Goal: Information Seeking & Learning: Learn about a topic

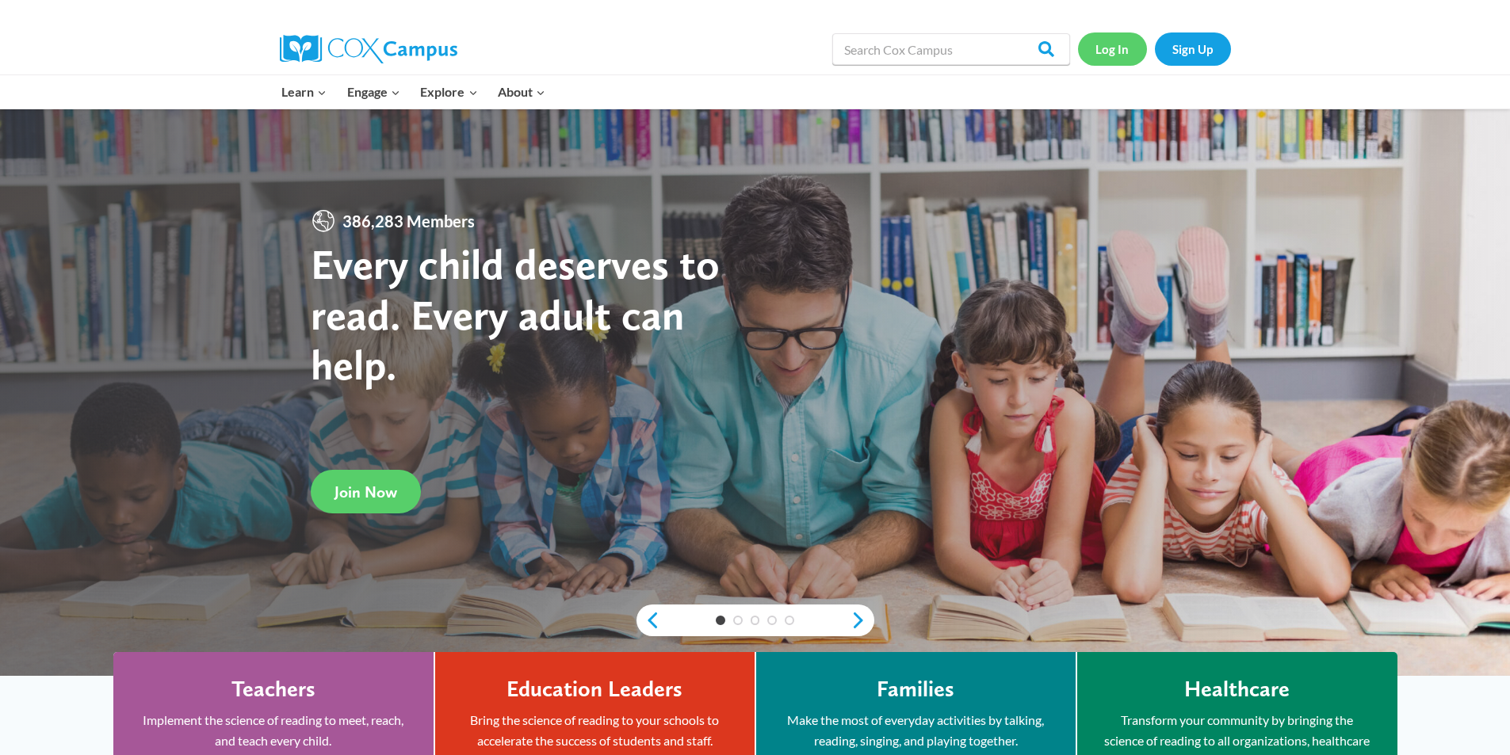
click at [1098, 53] on link "Log In" at bounding box center [1112, 49] width 69 height 33
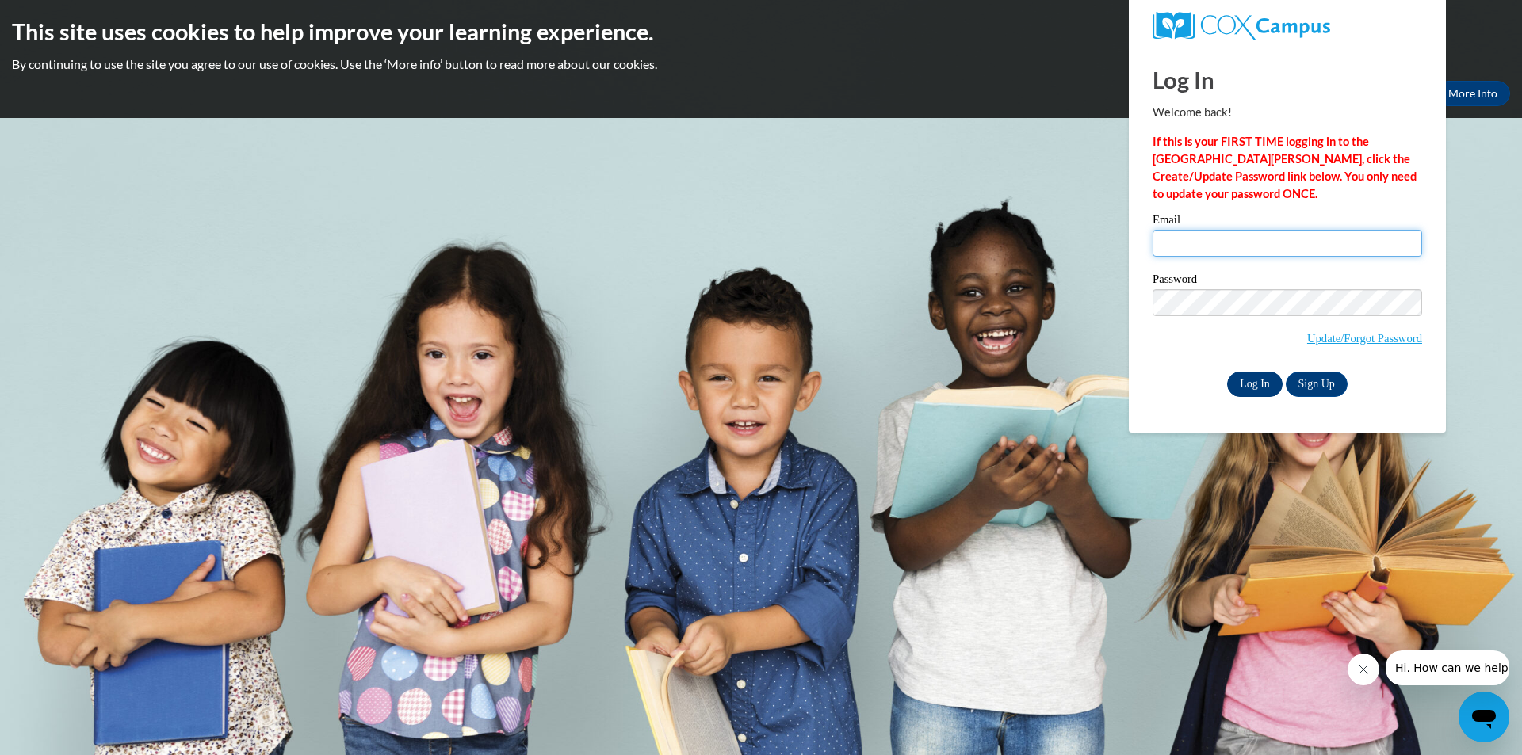
type input "[EMAIL_ADDRESS][DOMAIN_NAME]"
click at [1257, 391] on input "Log In" at bounding box center [1254, 384] width 55 height 25
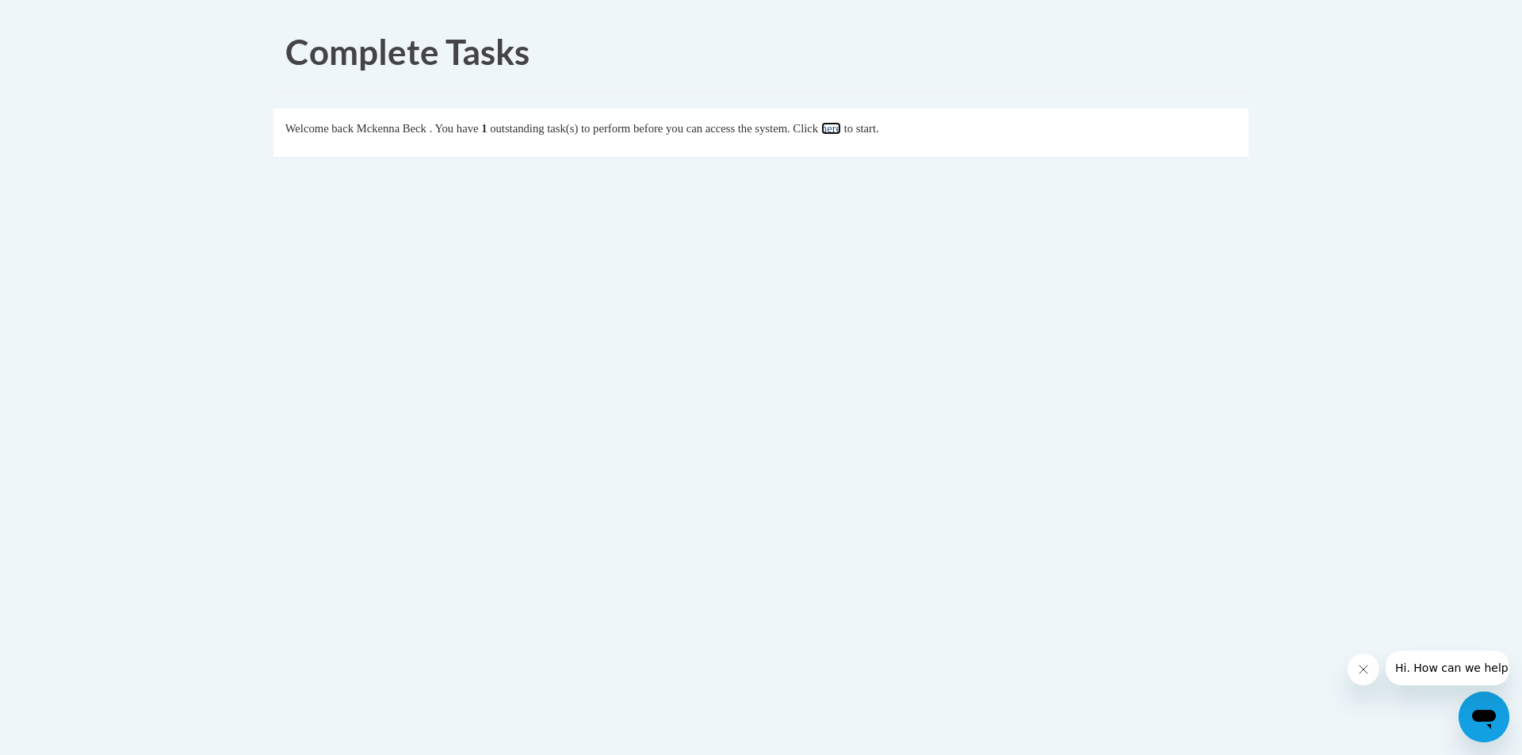
click at [841, 128] on link "here" at bounding box center [831, 128] width 20 height 13
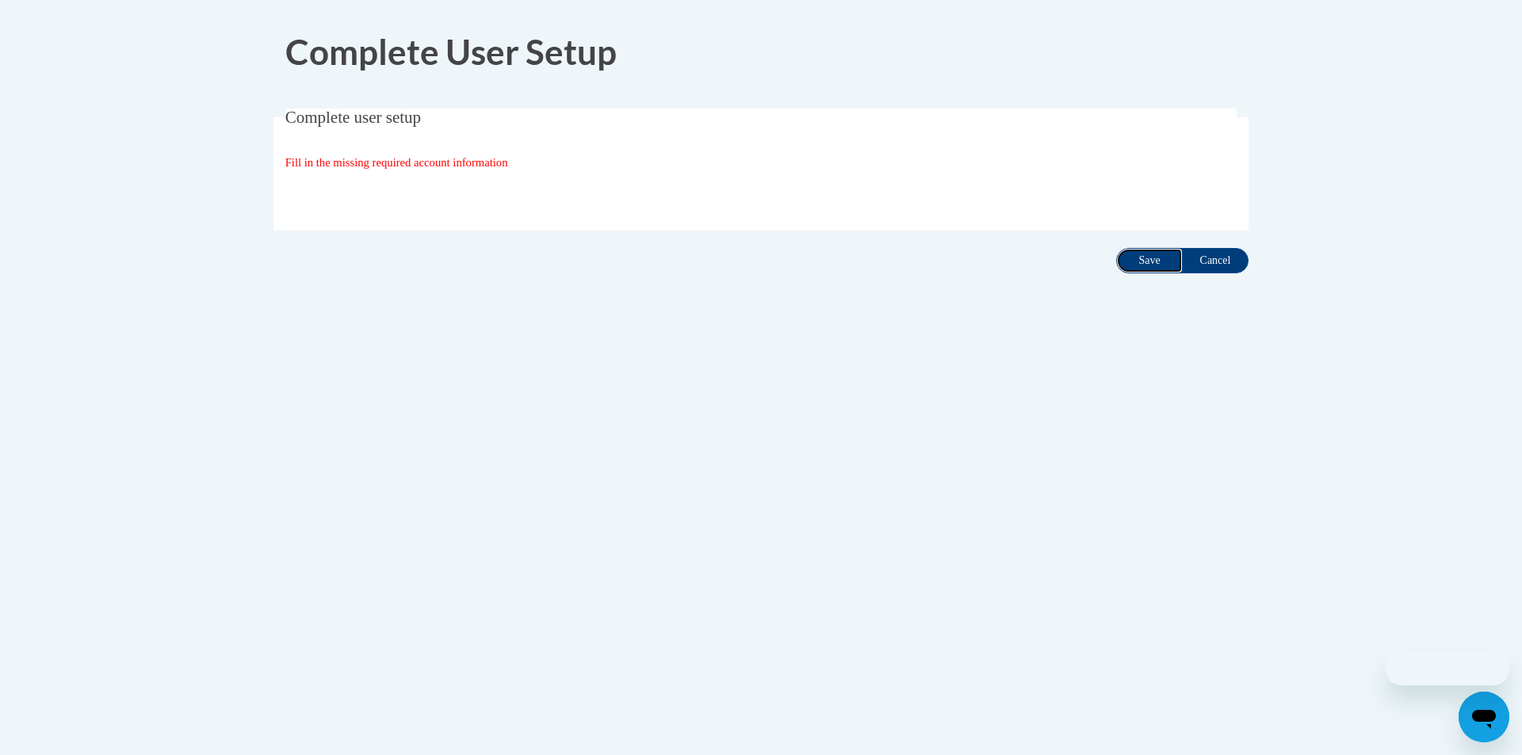
click at [1131, 257] on input "Save" at bounding box center [1149, 260] width 67 height 25
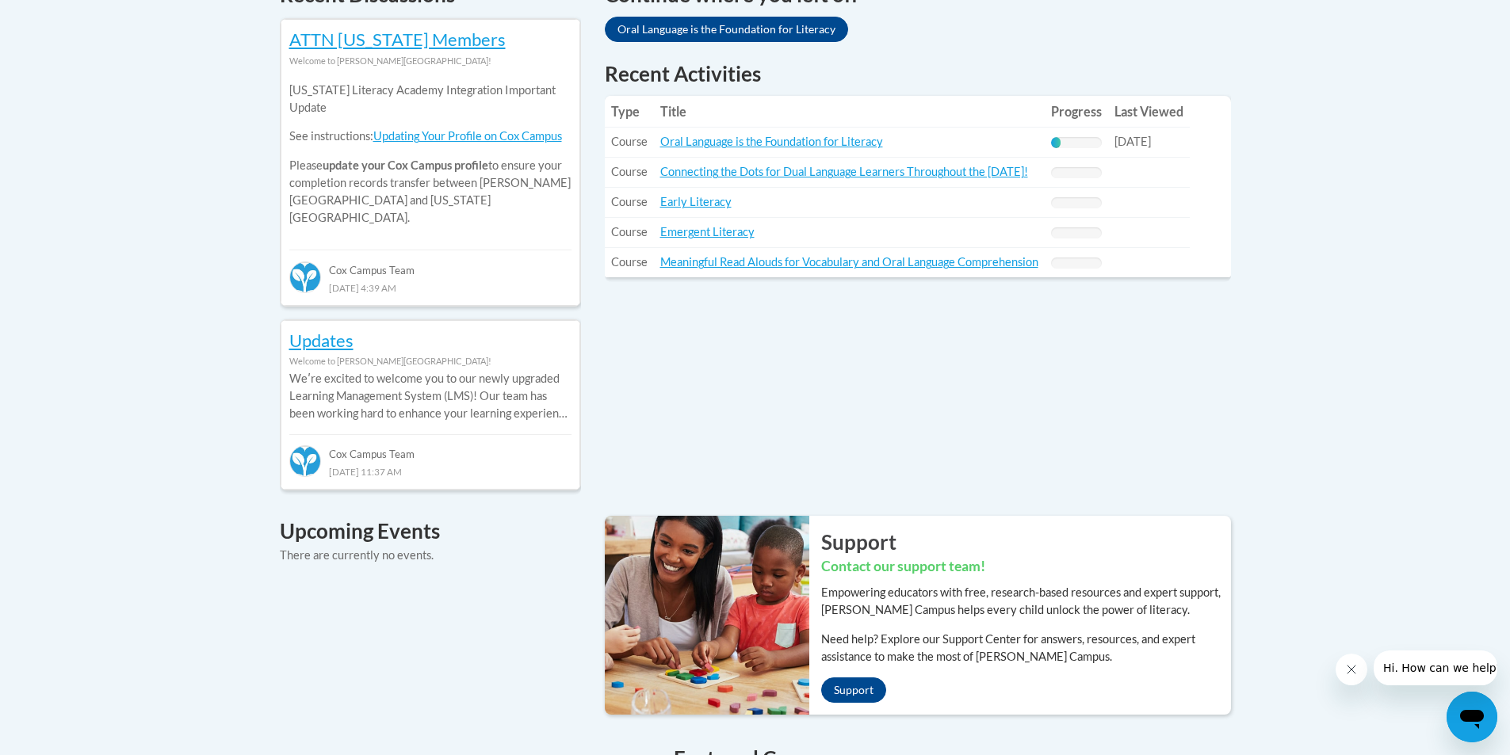
scroll to position [793, 0]
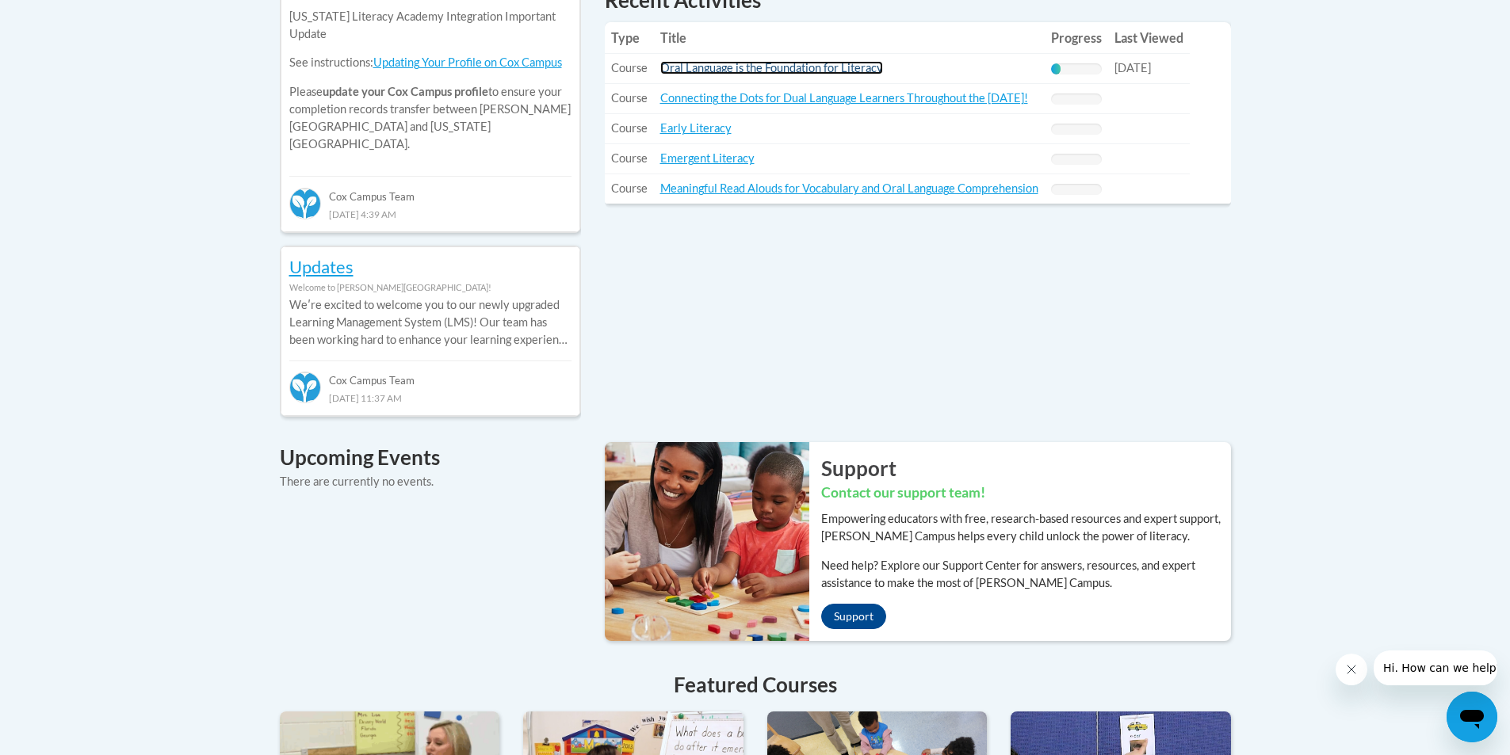
click at [724, 67] on link "Oral Language is the Foundation for Literacy" at bounding box center [771, 67] width 223 height 13
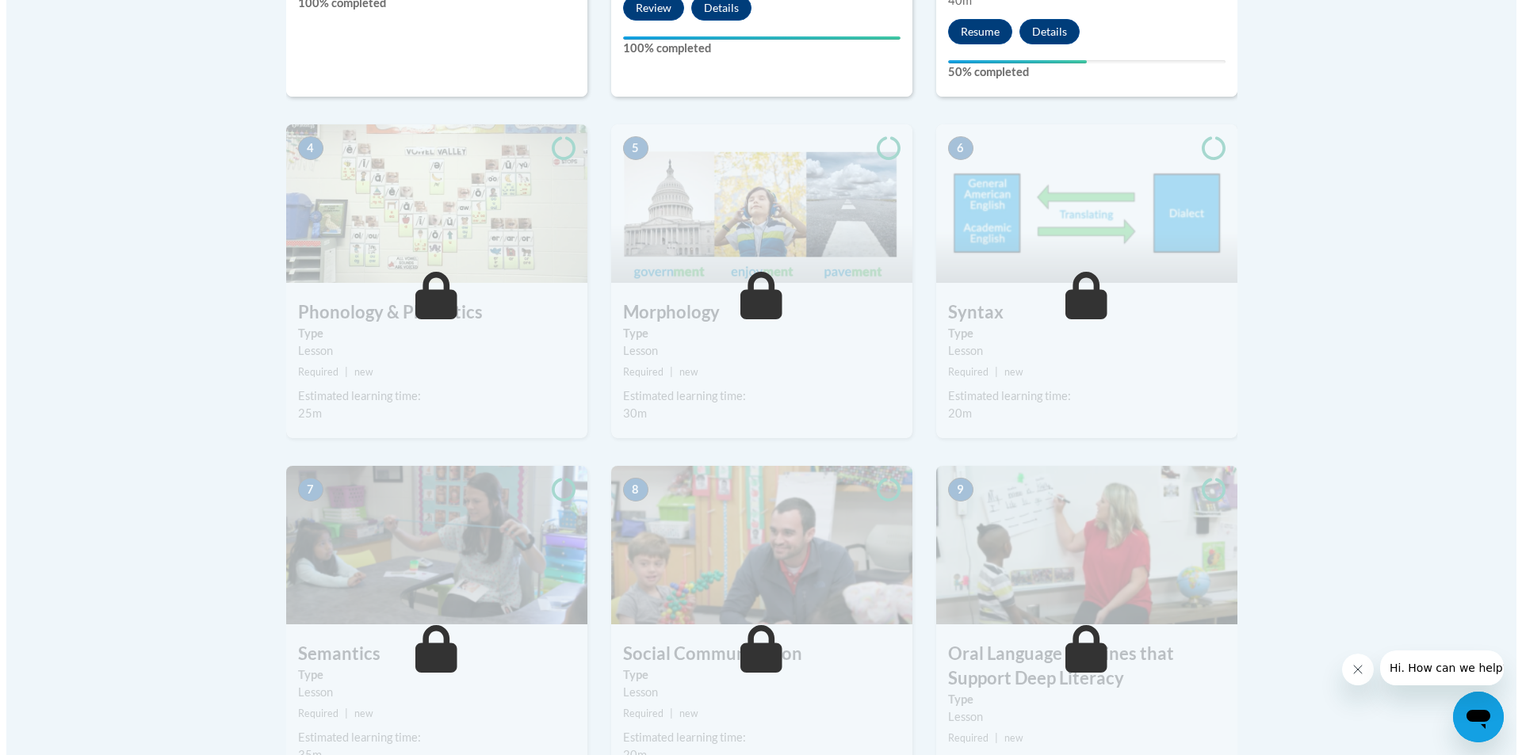
scroll to position [555, 0]
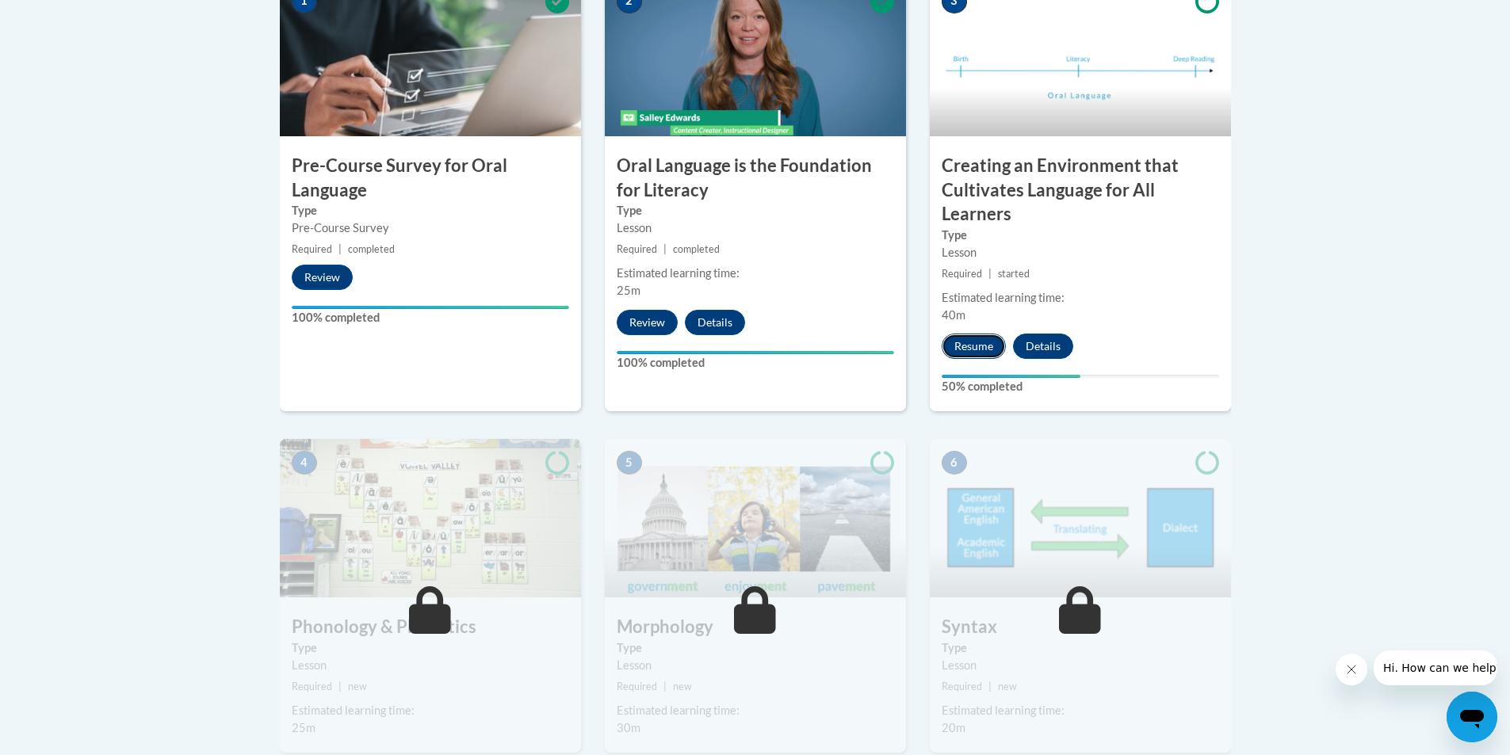
click at [979, 337] on button "Resume" at bounding box center [974, 346] width 64 height 25
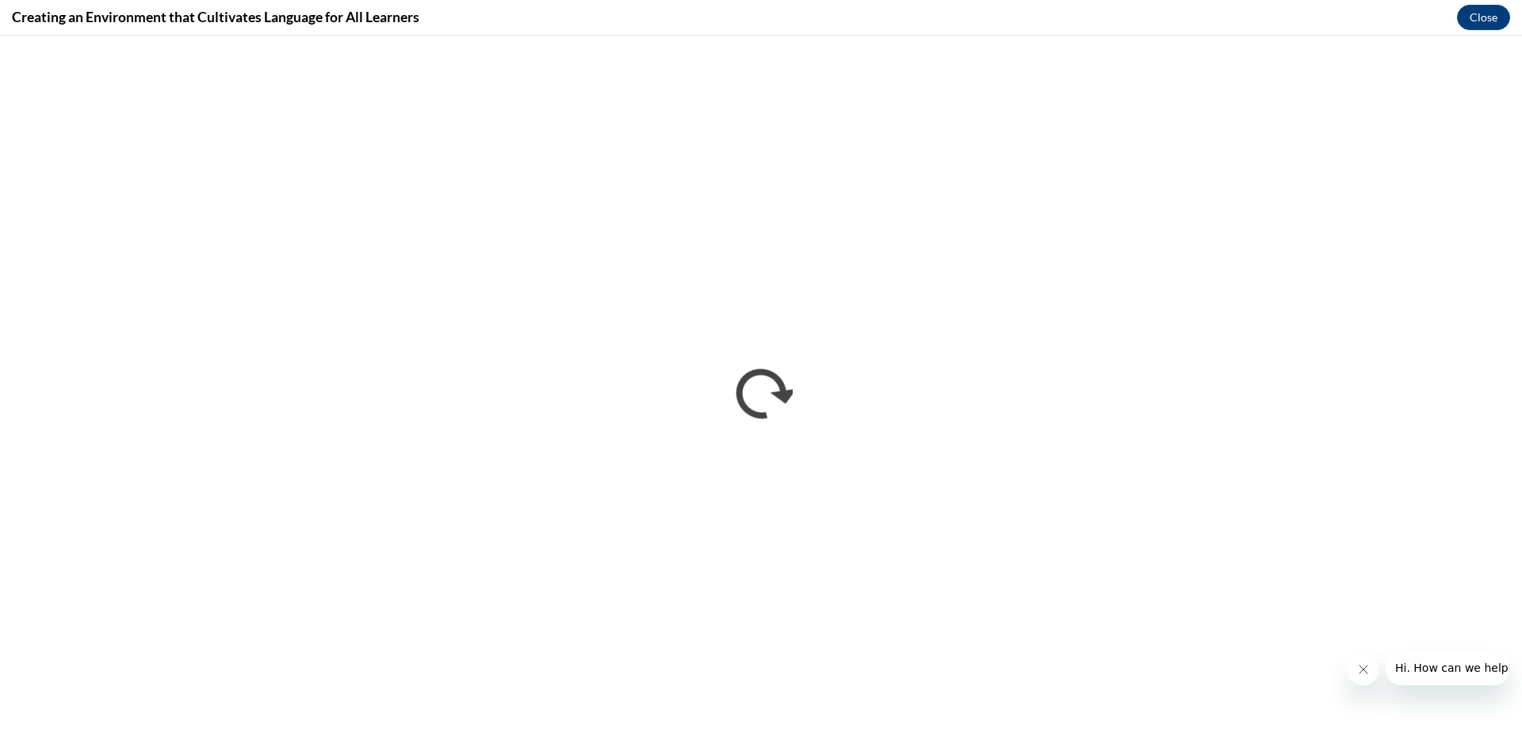
scroll to position [0, 0]
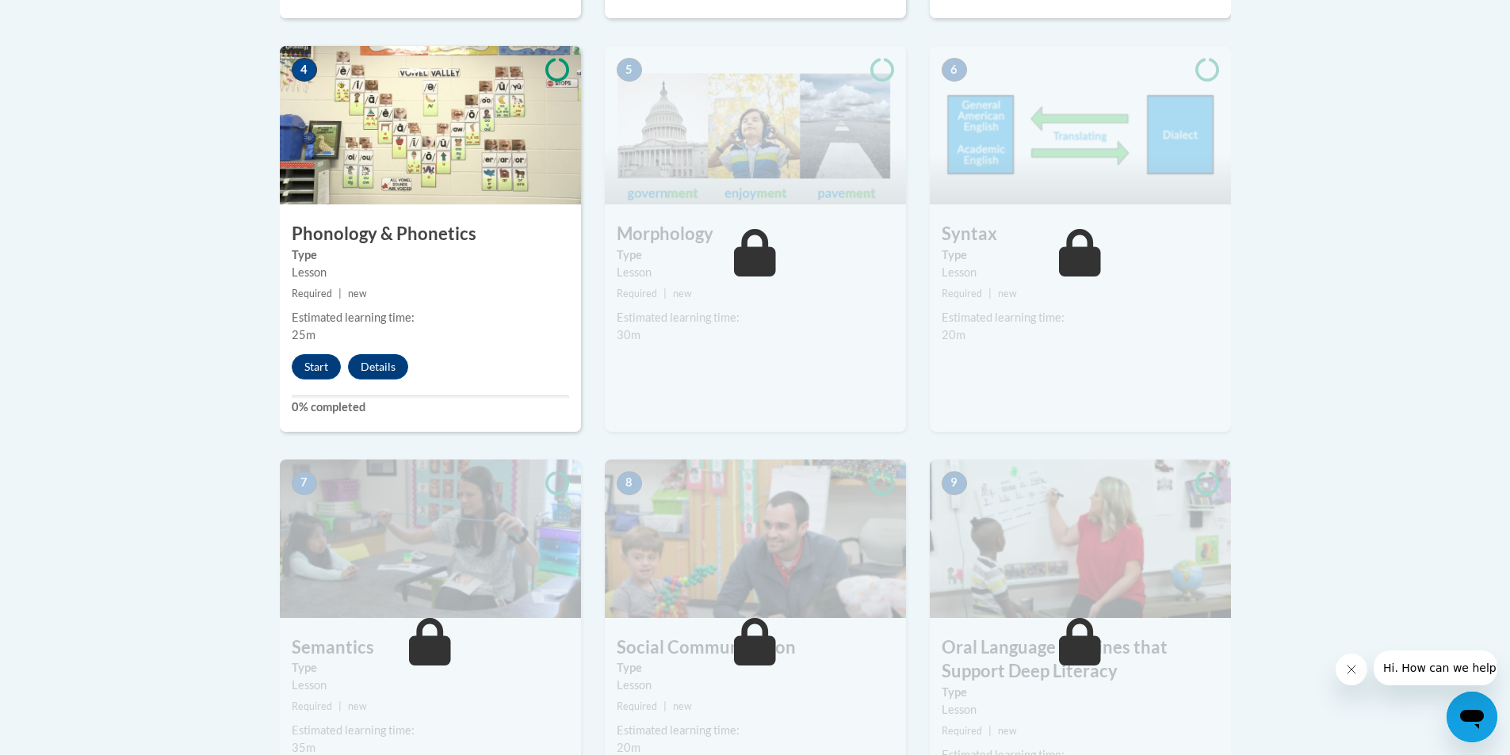
scroll to position [951, 0]
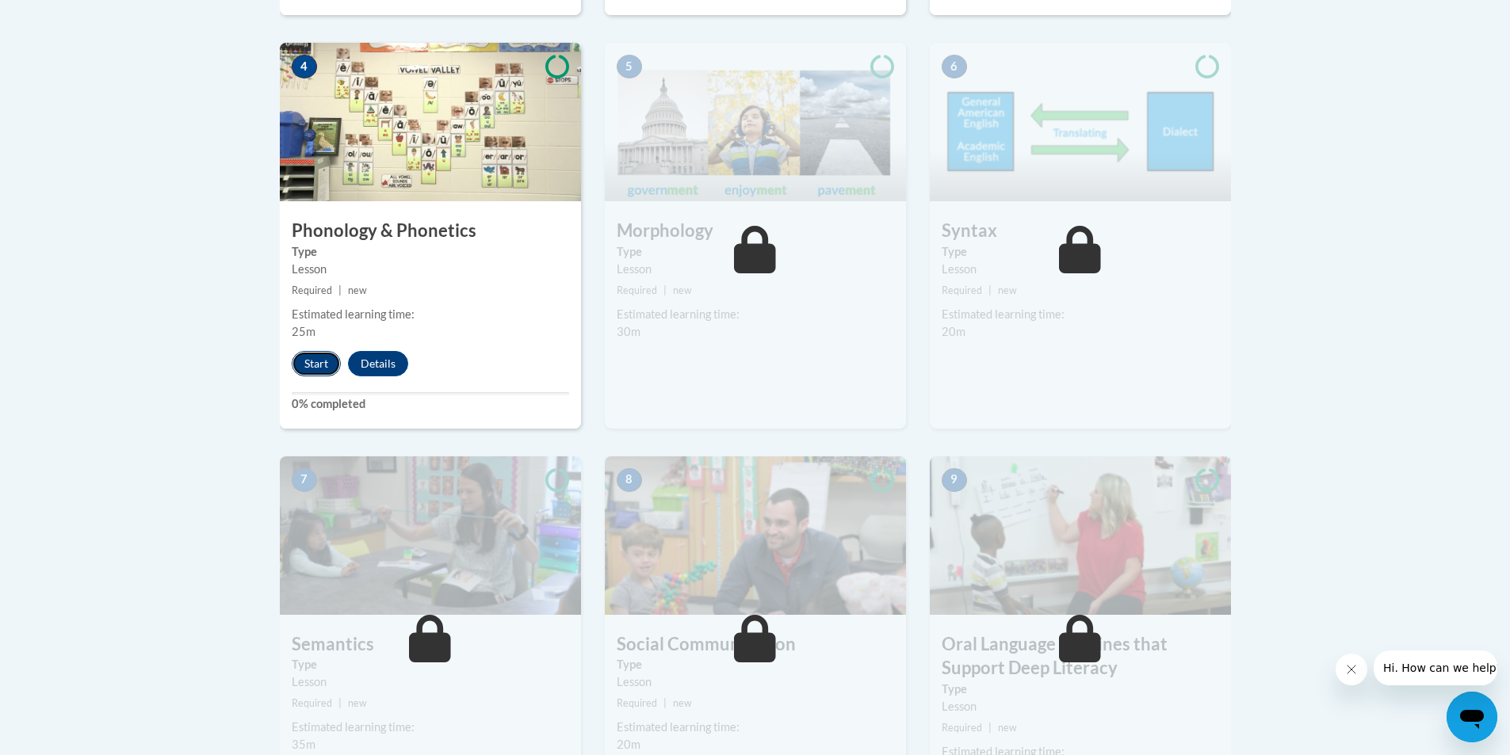
click at [308, 373] on button "Start" at bounding box center [316, 363] width 49 height 25
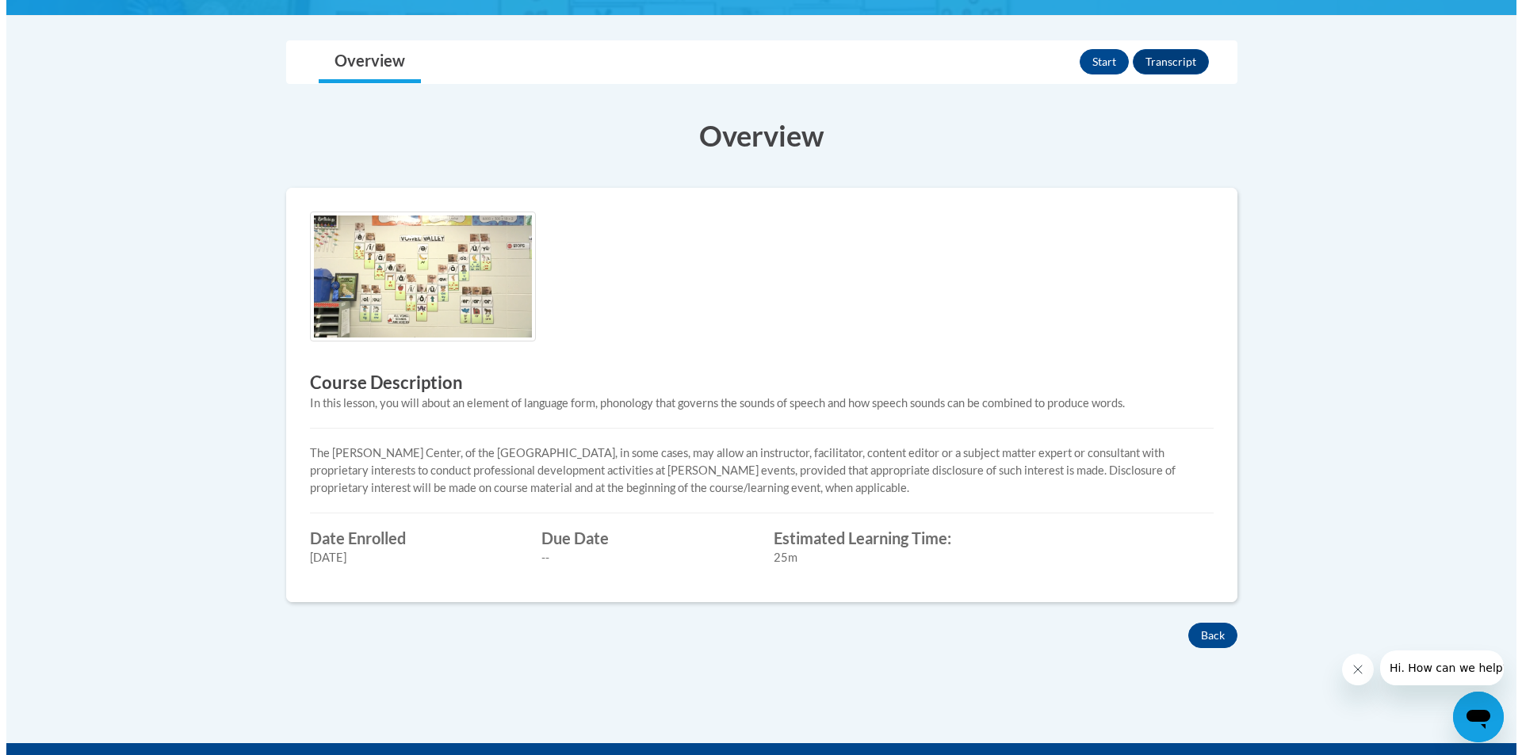
scroll to position [238, 0]
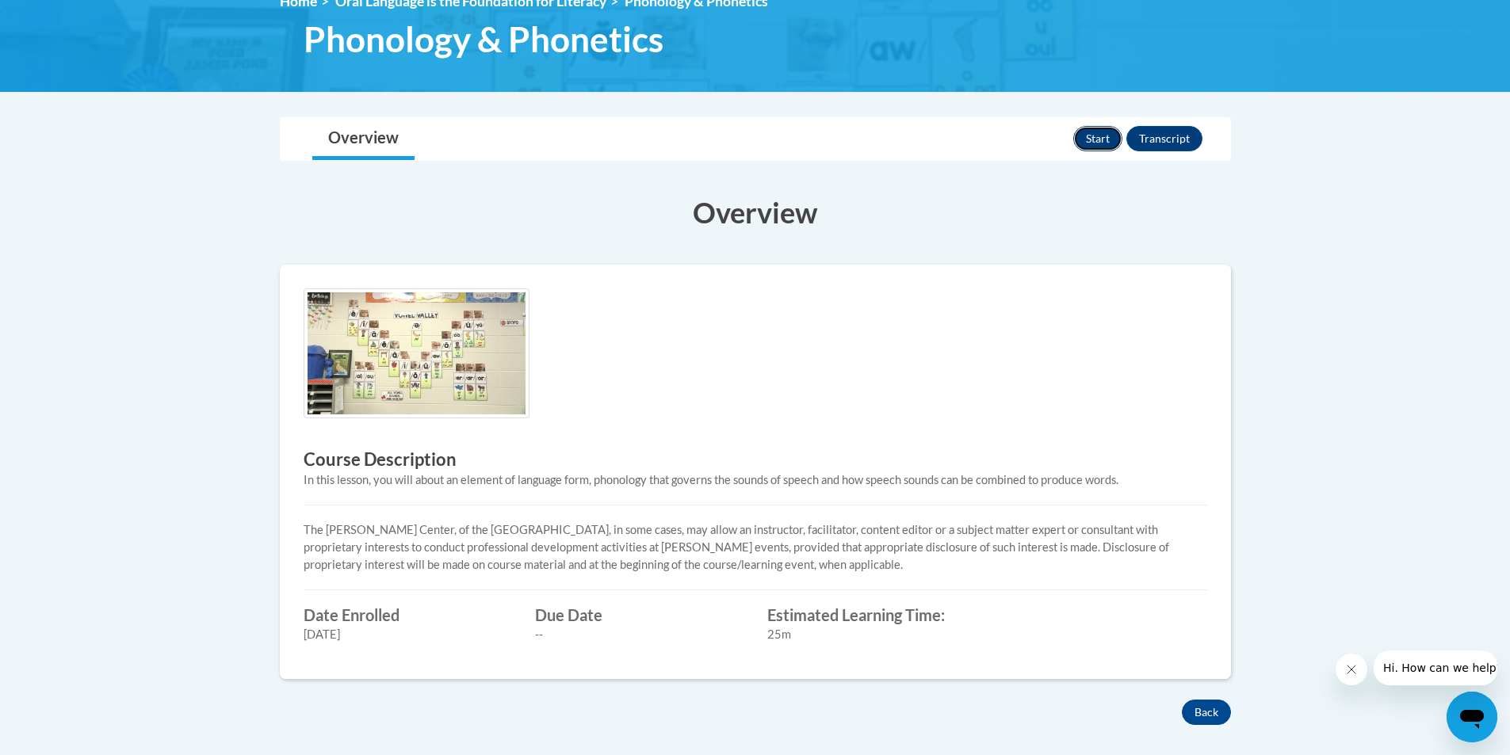
click at [1099, 137] on button "Start" at bounding box center [1097, 138] width 49 height 25
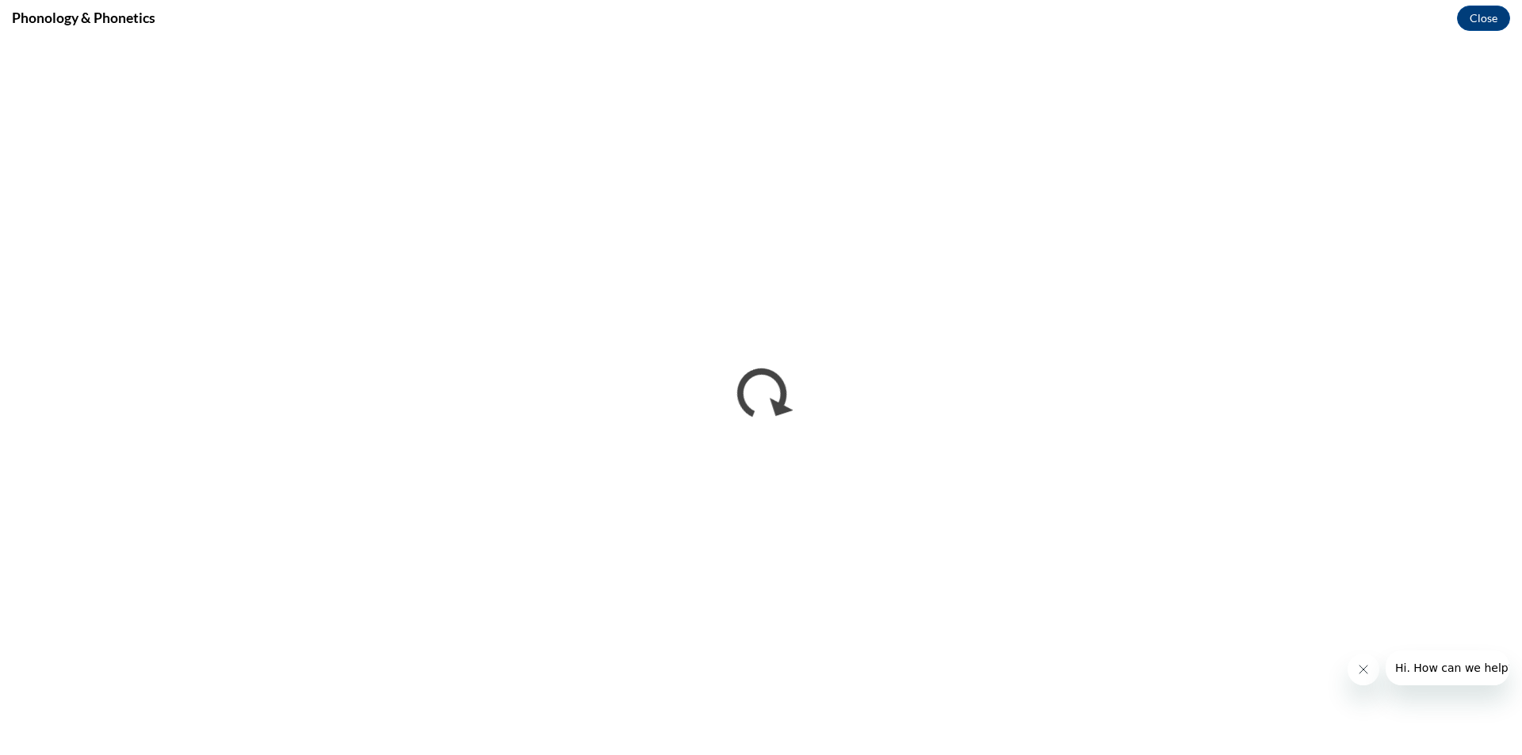
scroll to position [0, 0]
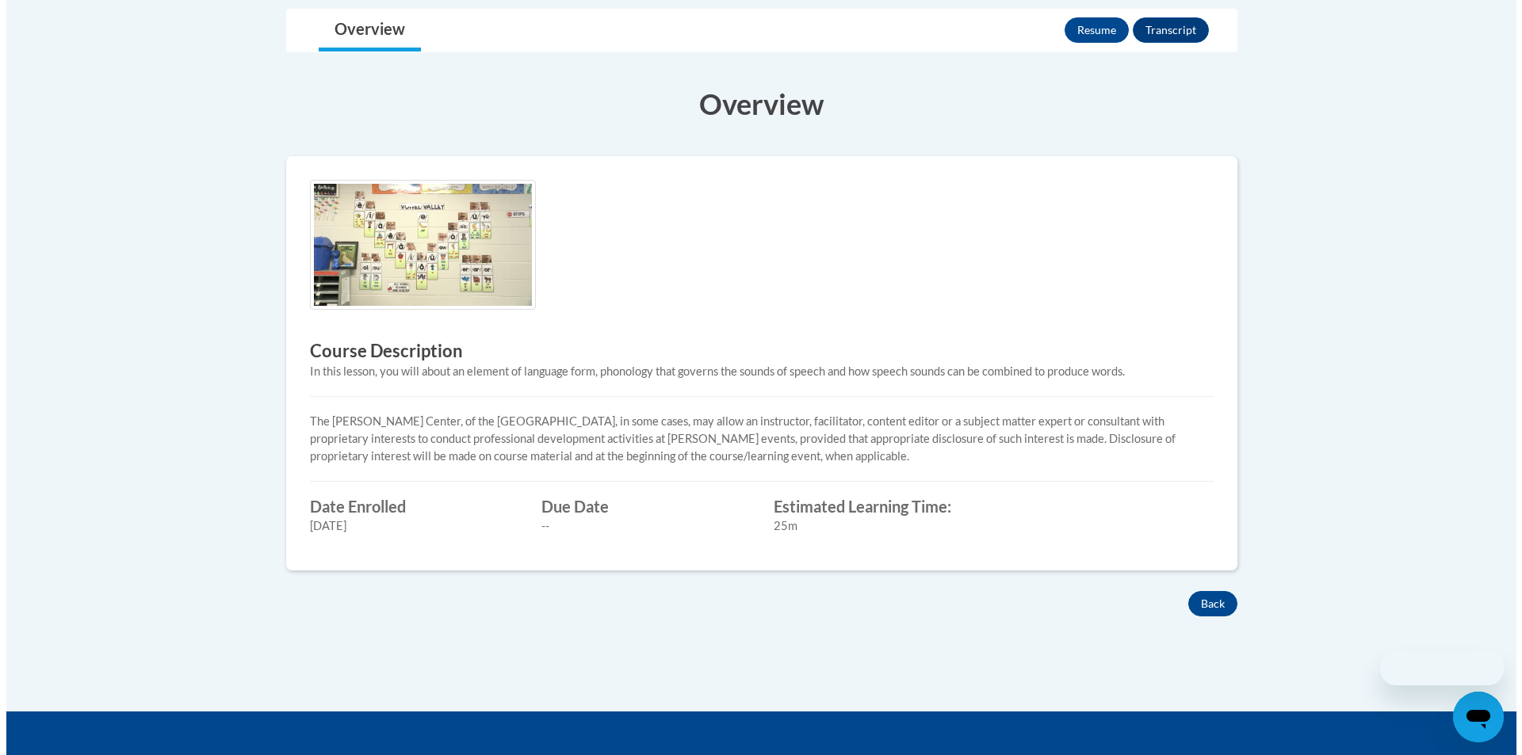
scroll to position [238, 0]
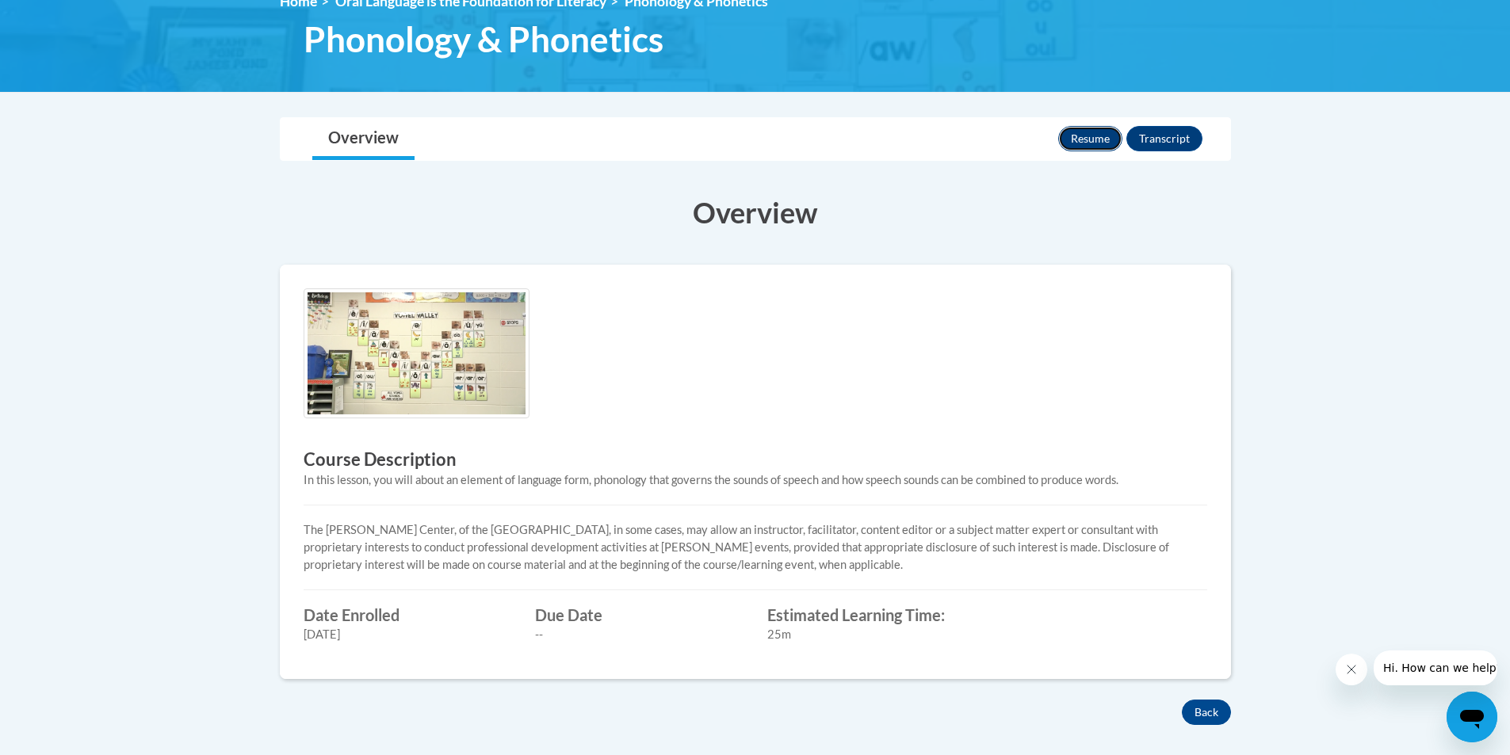
click at [1099, 140] on button "Resume" at bounding box center [1090, 138] width 64 height 25
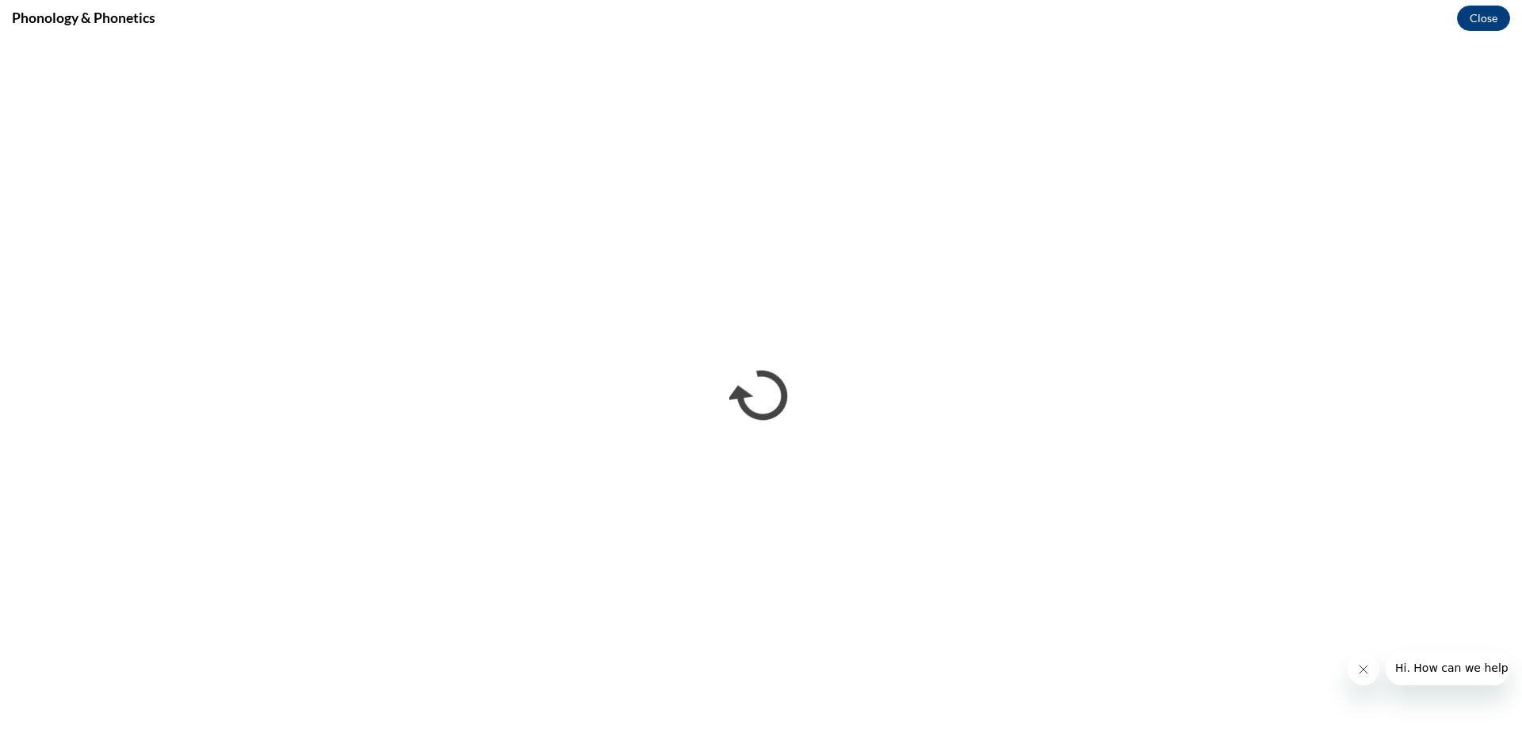
scroll to position [0, 0]
